Goal: Transaction & Acquisition: Obtain resource

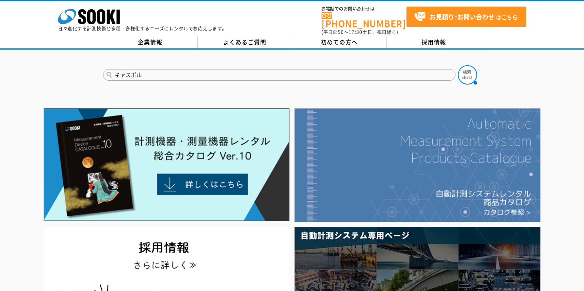
type input "キャスポル"
click at [458, 65] on button at bounding box center [467, 74] width 19 height 19
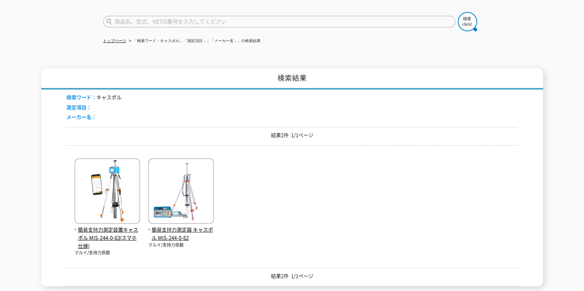
scroll to position [77, 0]
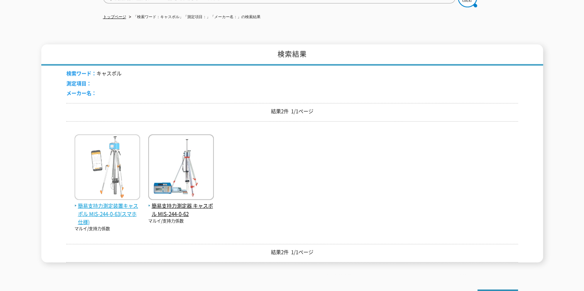
click at [104, 209] on span "簡易支持力測定装置キャスポル MIS-244-0-63(スマホ仕様)" at bounding box center [108, 214] width 66 height 24
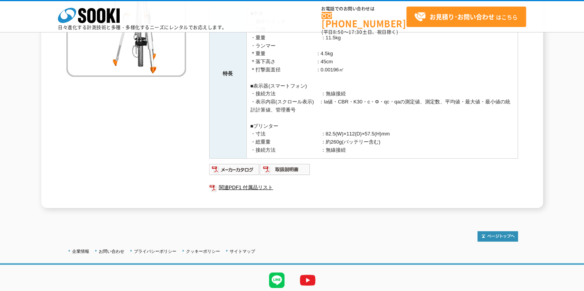
scroll to position [155, 0]
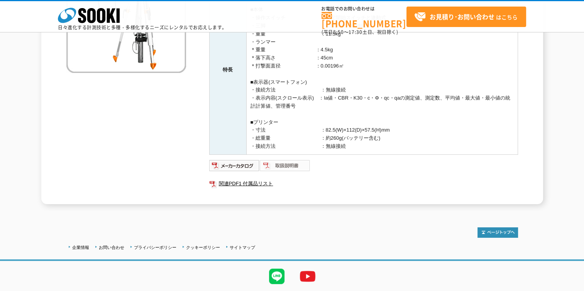
click at [294, 166] on img at bounding box center [285, 166] width 51 height 12
